Goal: Find specific page/section: Find specific page/section

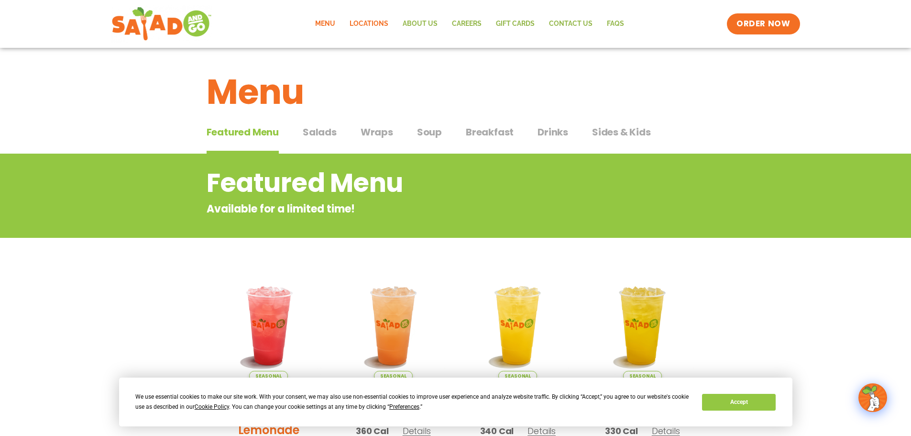
click at [373, 23] on link "Locations" at bounding box center [368, 24] width 53 height 22
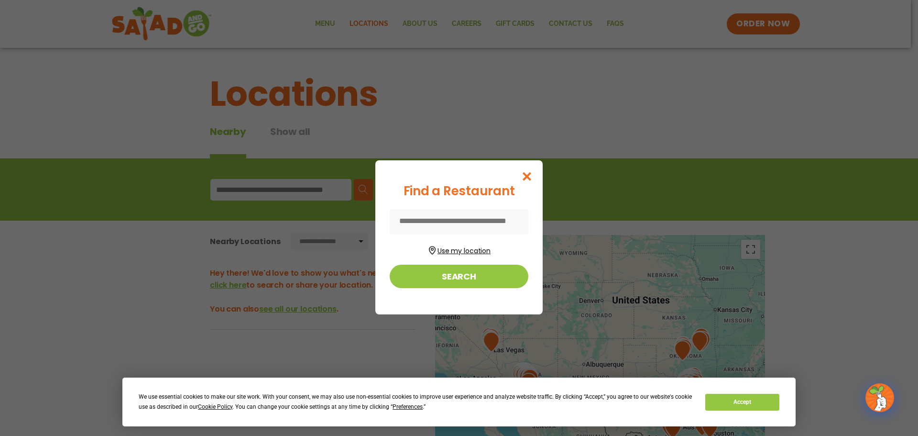
click at [472, 250] on button "Use my location" at bounding box center [459, 249] width 139 height 13
click at [477, 277] on button "Search" at bounding box center [459, 276] width 139 height 23
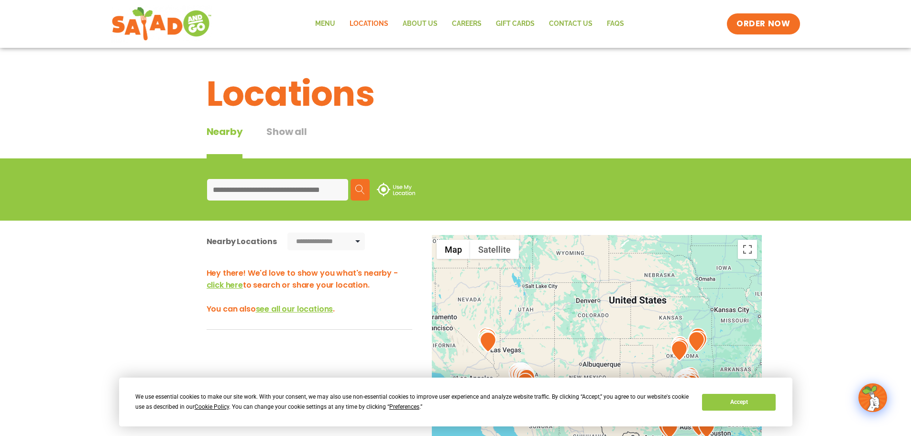
click at [270, 191] on input at bounding box center [277, 190] width 141 height 22
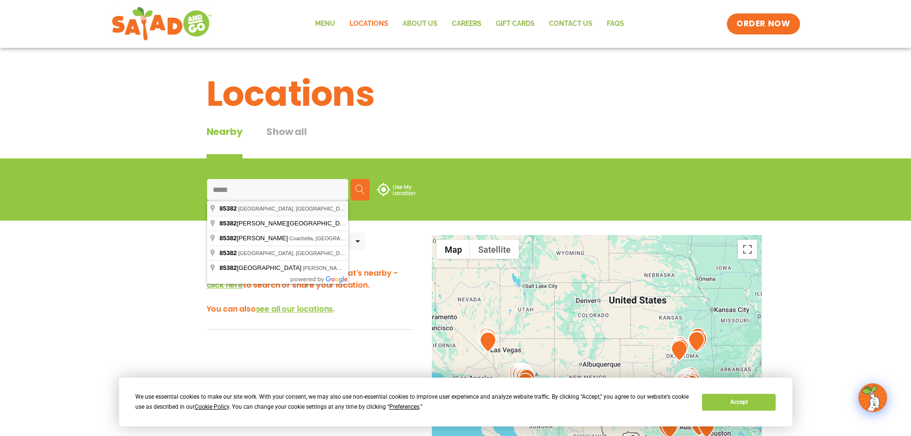
type input "**********"
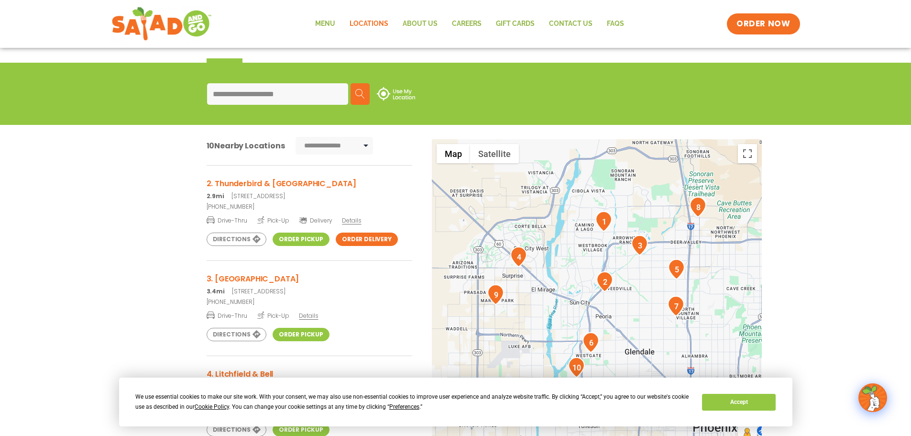
scroll to position [96, 0]
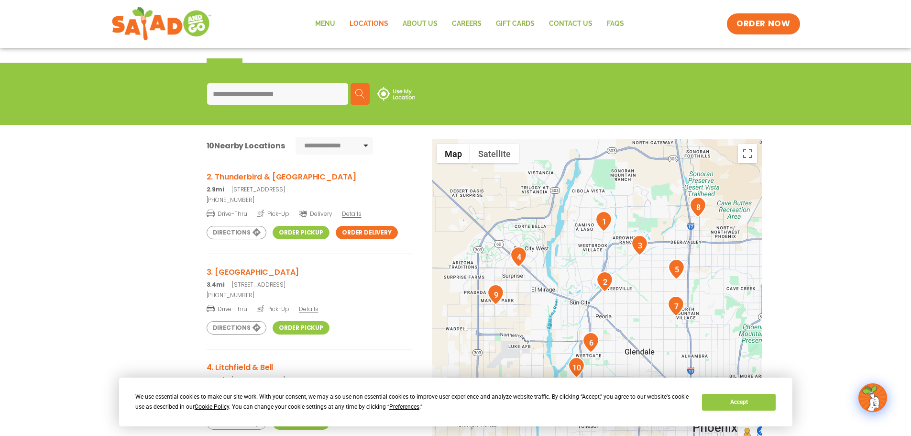
click at [293, 232] on link "Order Pickup" at bounding box center [301, 232] width 57 height 13
